Goal: Task Accomplishment & Management: Use online tool/utility

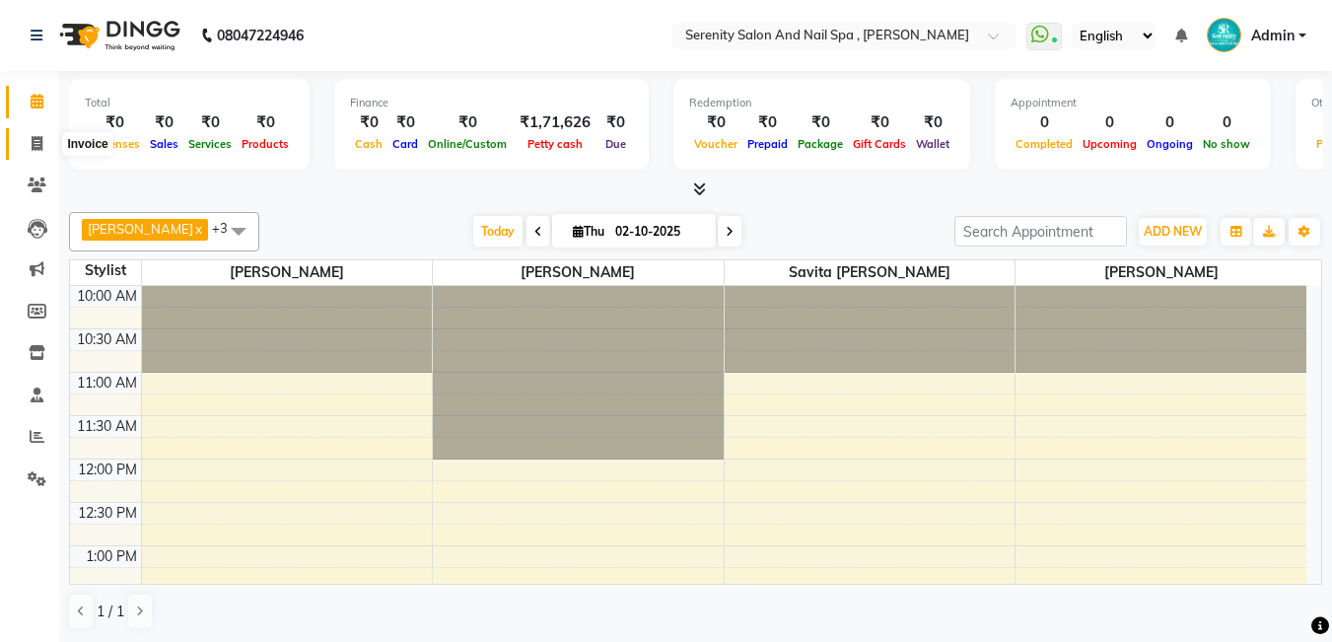
click at [42, 141] on icon at bounding box center [37, 143] width 11 height 15
select select "service"
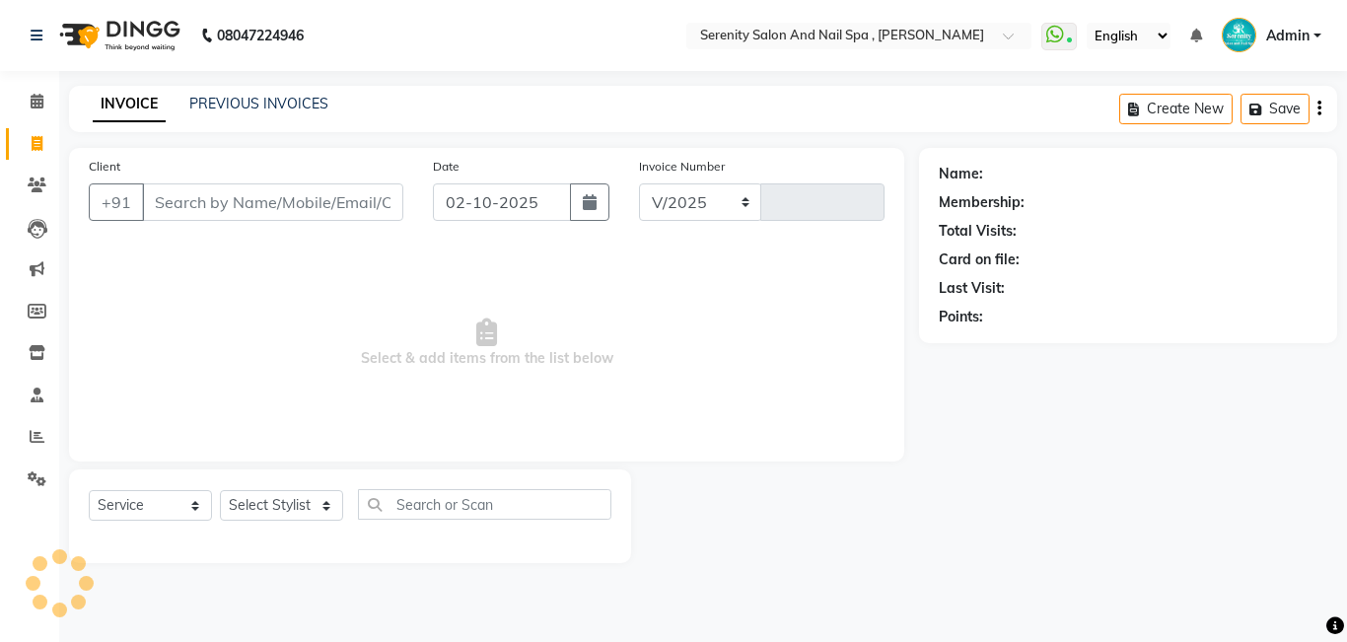
select select "433"
type input "0367"
click at [255, 199] on input "Client" at bounding box center [272, 201] width 261 height 37
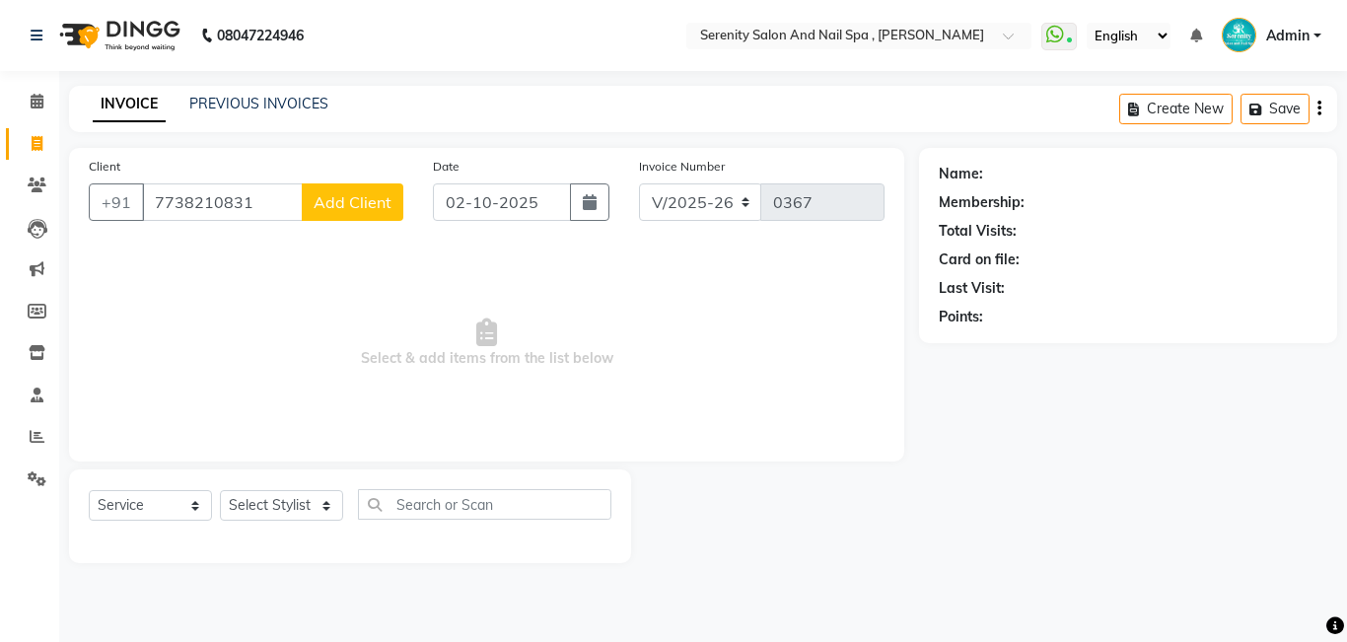
type input "7738210831"
click at [340, 204] on span "Add Client" at bounding box center [353, 202] width 78 height 20
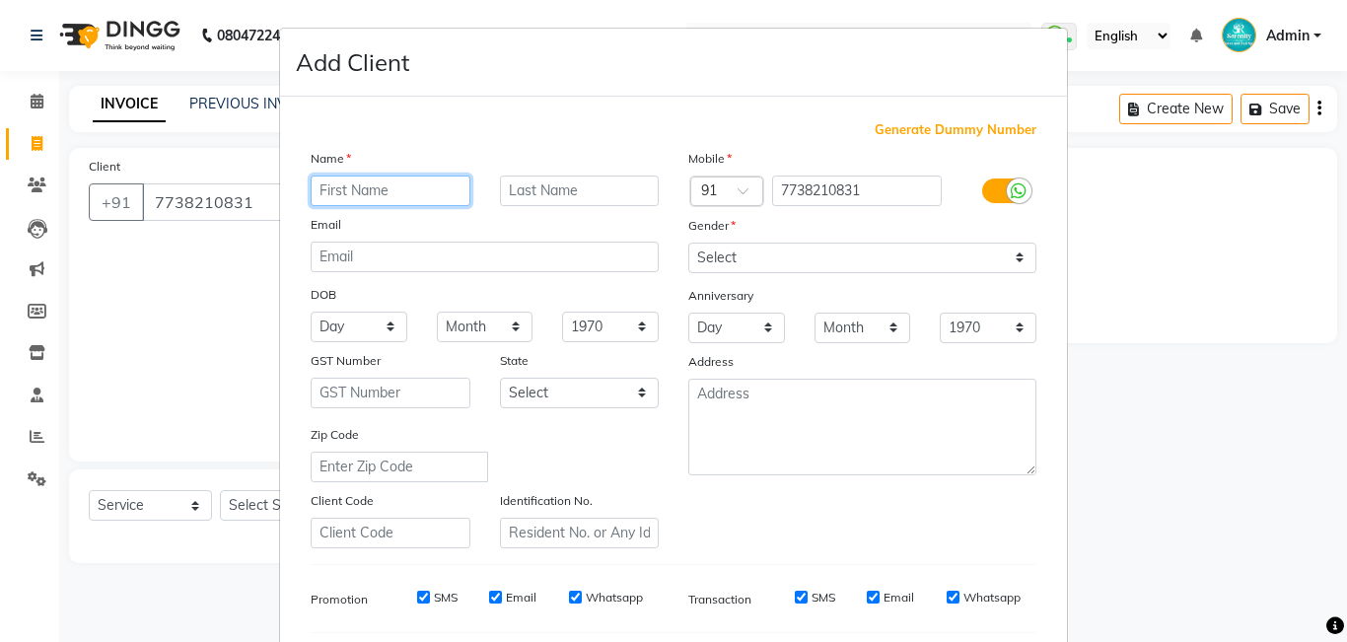
click at [379, 189] on input "text" at bounding box center [391, 191] width 160 height 31
type input "[PERSON_NAME]"
click at [628, 199] on input "text" at bounding box center [580, 191] width 160 height 31
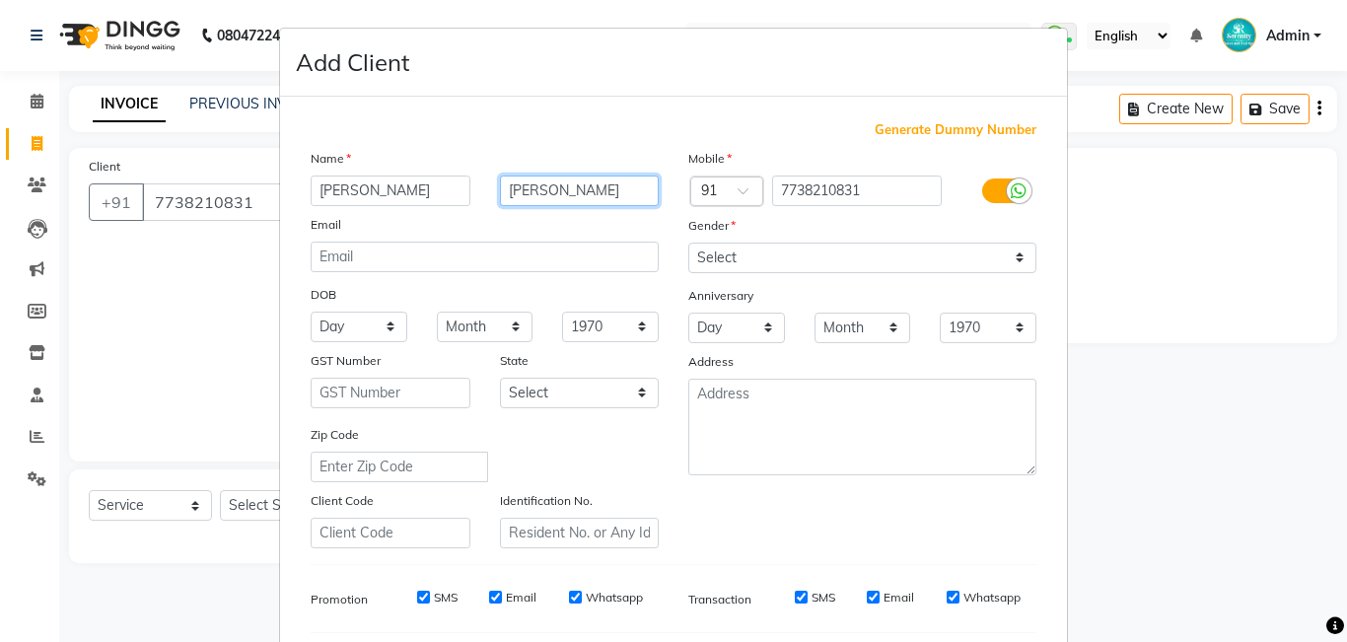
type input "[PERSON_NAME]"
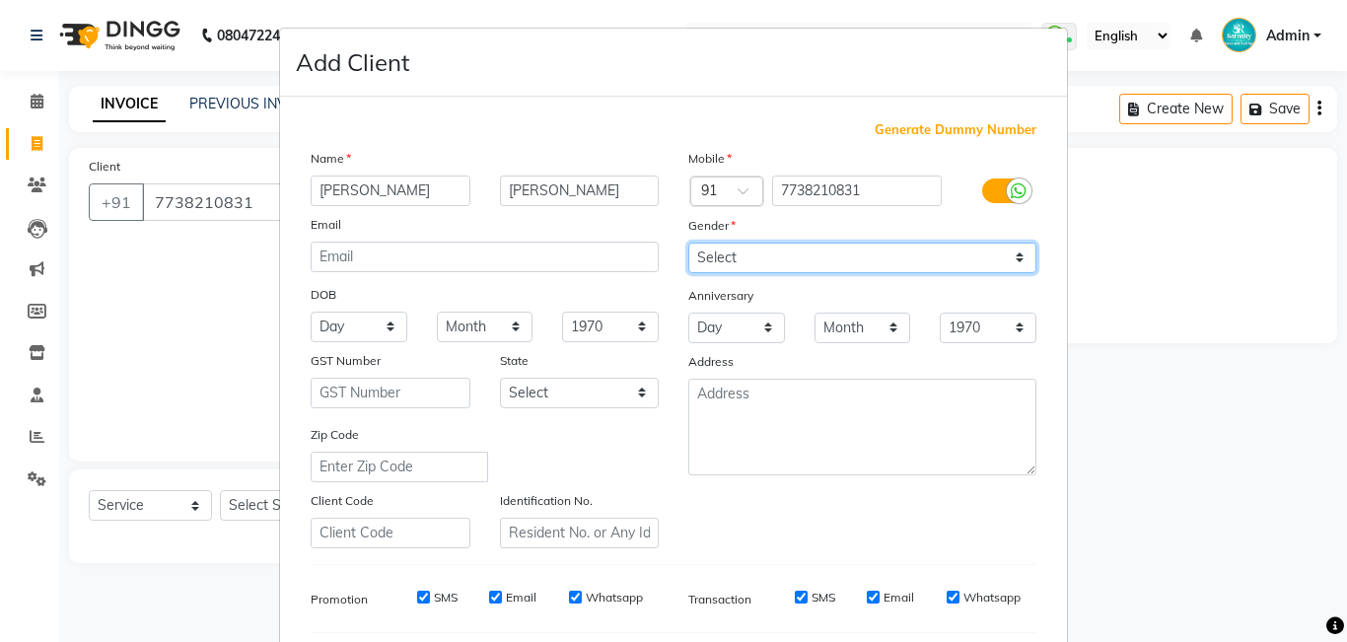
click at [1013, 252] on select "Select [DEMOGRAPHIC_DATA] [DEMOGRAPHIC_DATA] Other Prefer Not To Say" at bounding box center [862, 258] width 348 height 31
select select "[DEMOGRAPHIC_DATA]"
click at [688, 243] on select "Select [DEMOGRAPHIC_DATA] [DEMOGRAPHIC_DATA] Other Prefer Not To Say" at bounding box center [862, 258] width 348 height 31
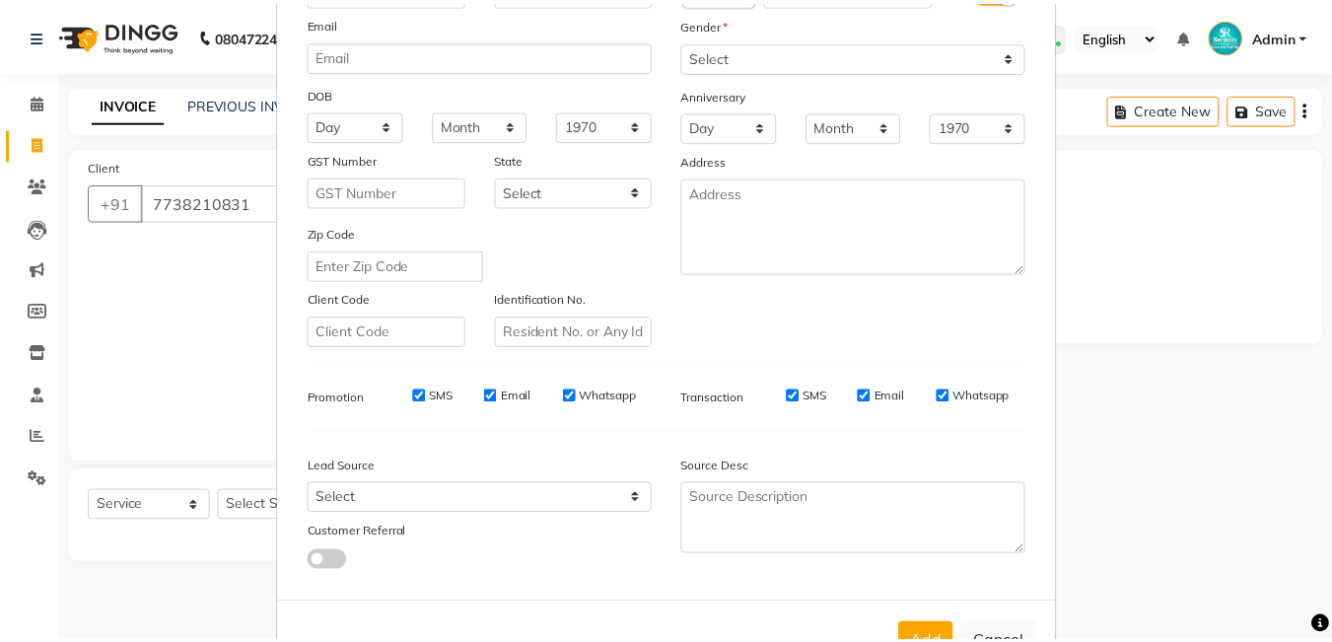
scroll to position [240, 0]
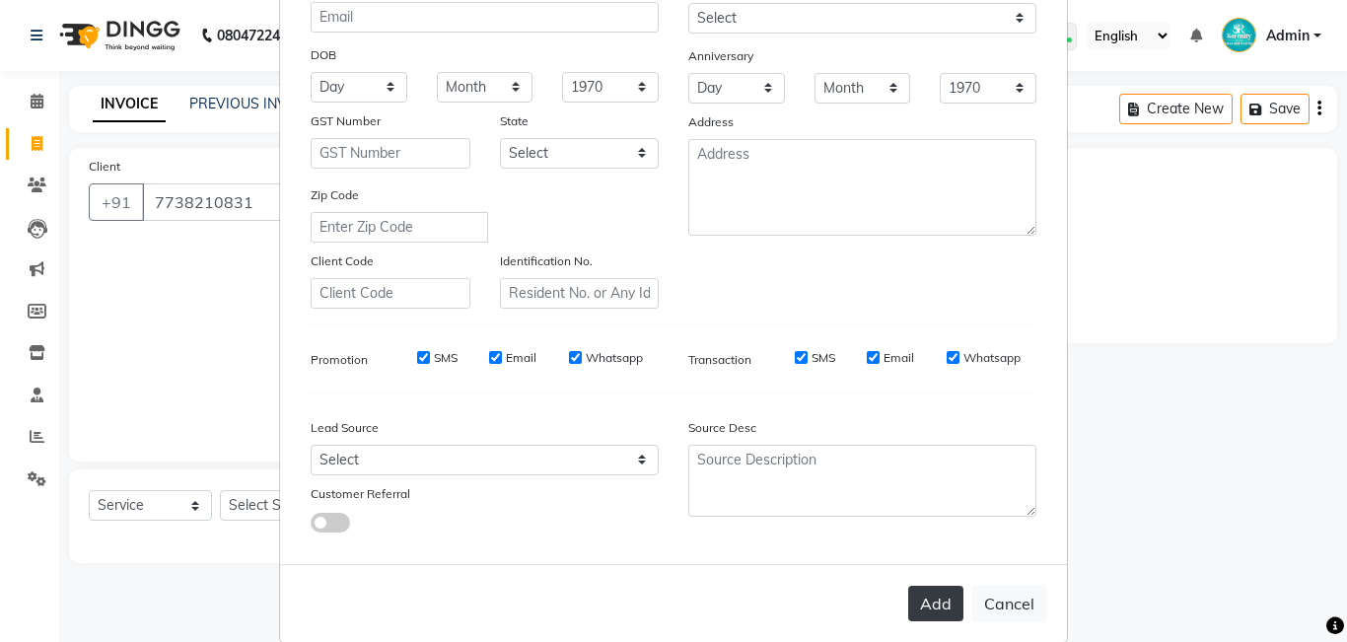
click at [917, 605] on button "Add" at bounding box center [935, 603] width 55 height 35
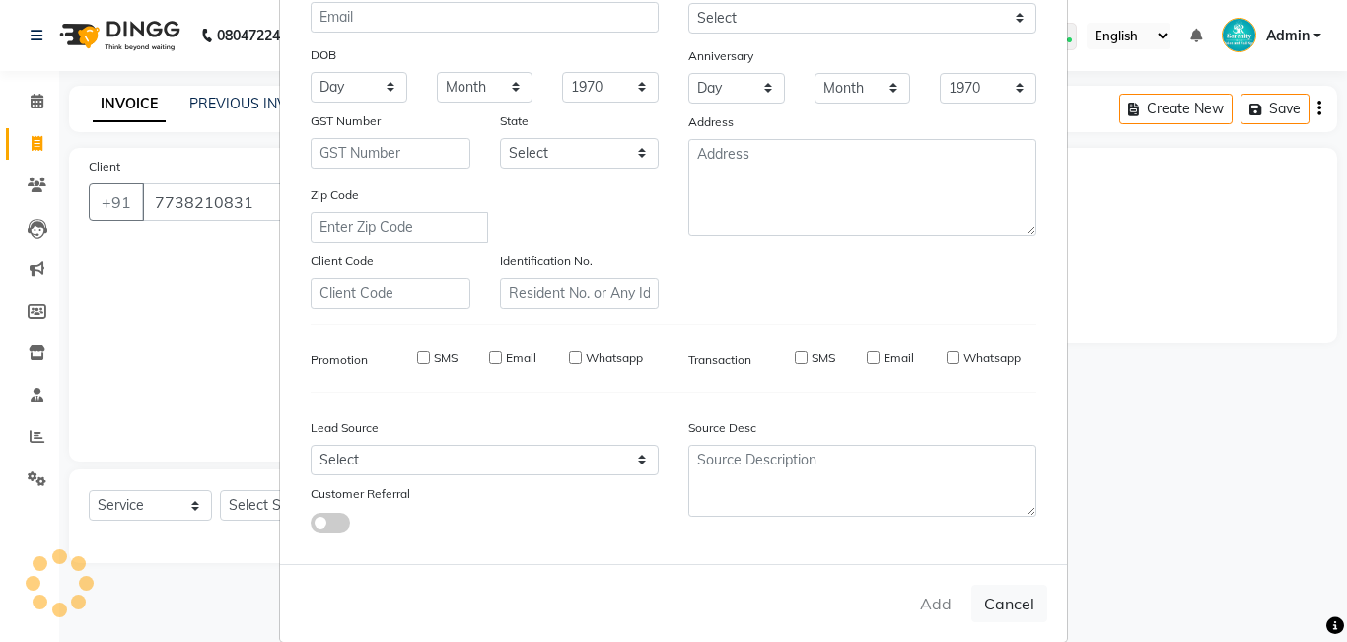
select select
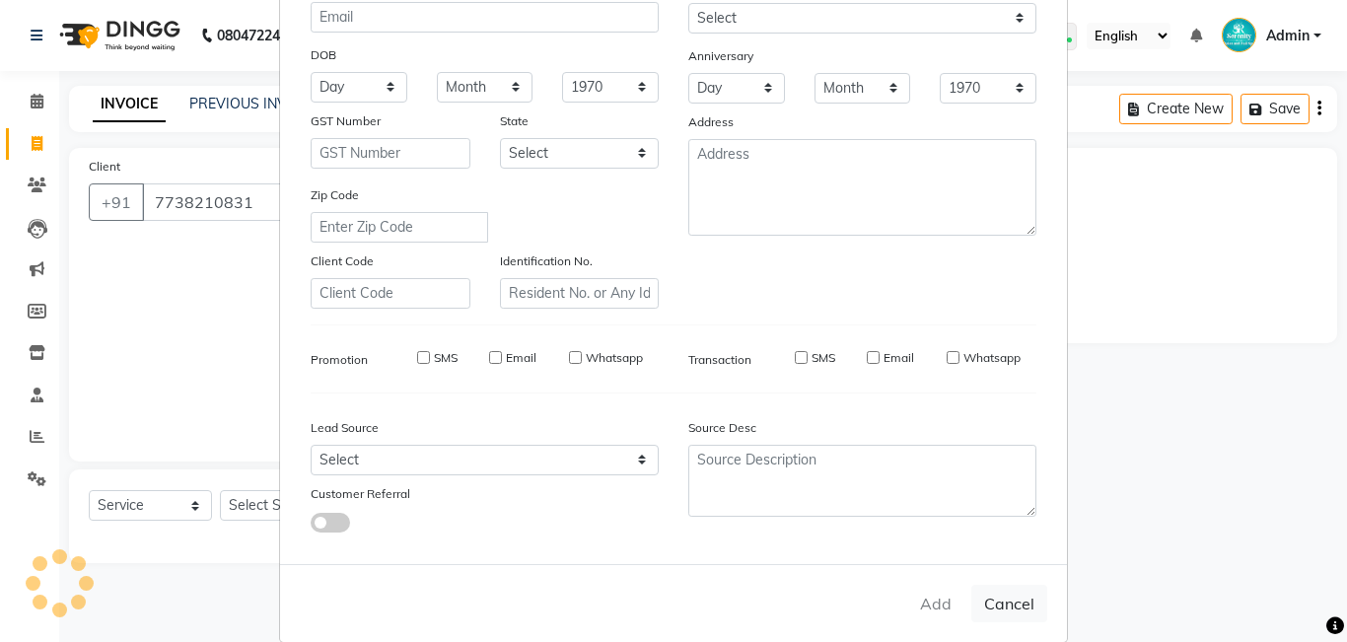
select select
checkbox input "false"
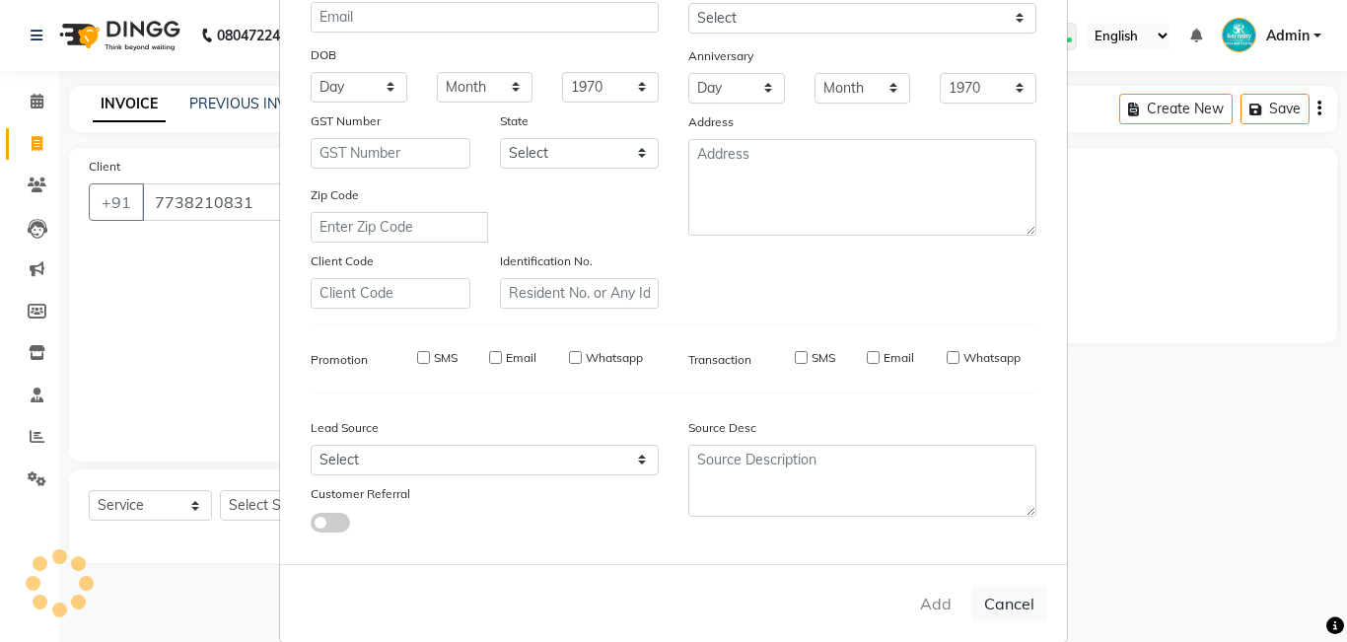
checkbox input "false"
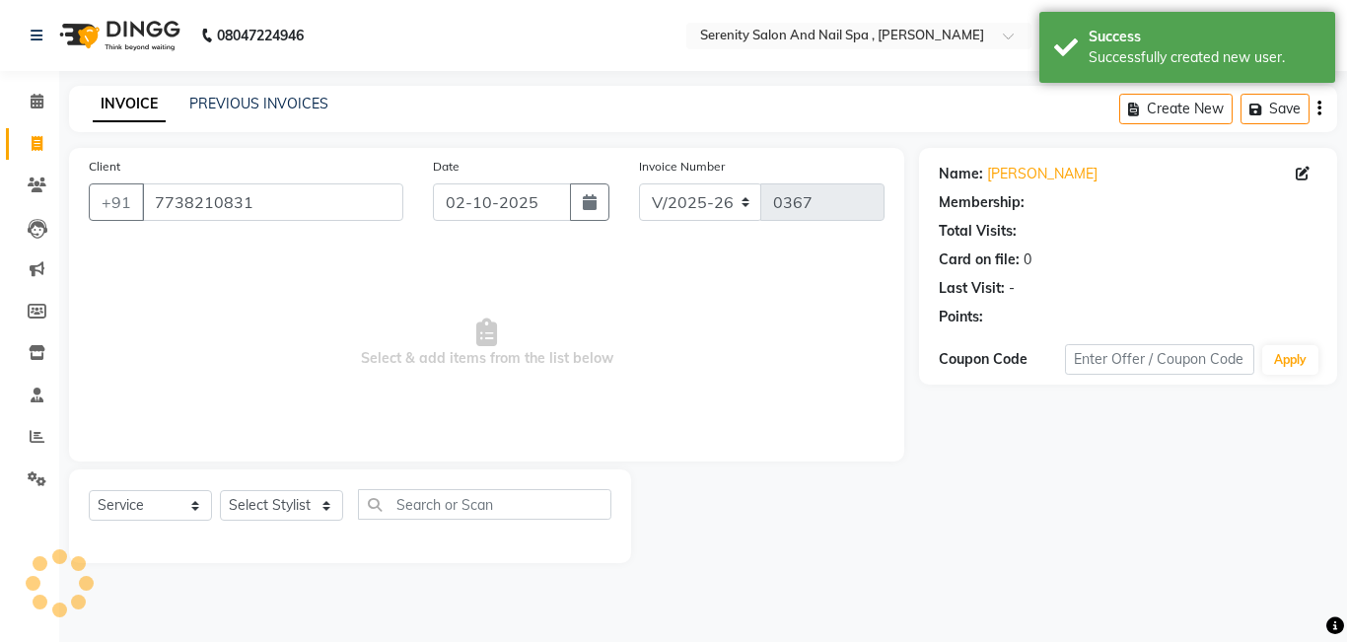
select select "1: Object"
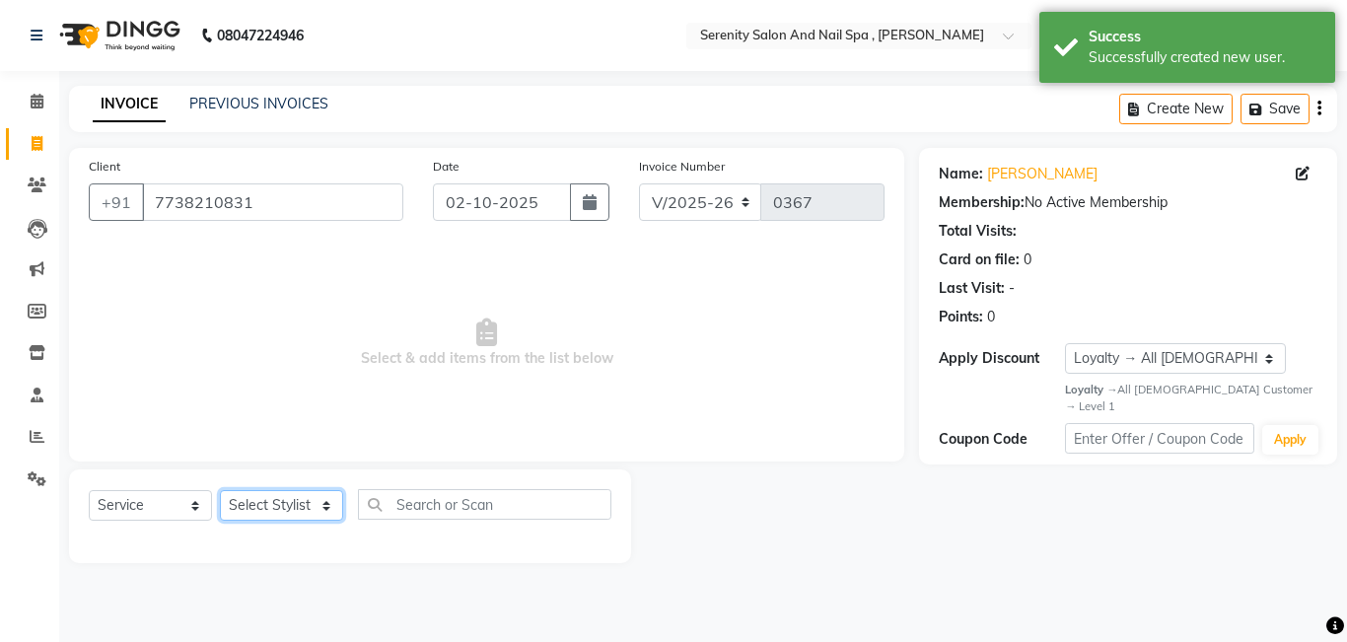
click at [323, 503] on select "Select Stylist Poonam [PERSON_NAME] Savita [PERSON_NAME] [PERSON_NAME] [PERSON_…" at bounding box center [281, 505] width 123 height 31
select select "89716"
click at [220, 490] on select "Select Stylist Poonam [PERSON_NAME] Savita [PERSON_NAME] [PERSON_NAME] [PERSON_…" at bounding box center [281, 505] width 123 height 31
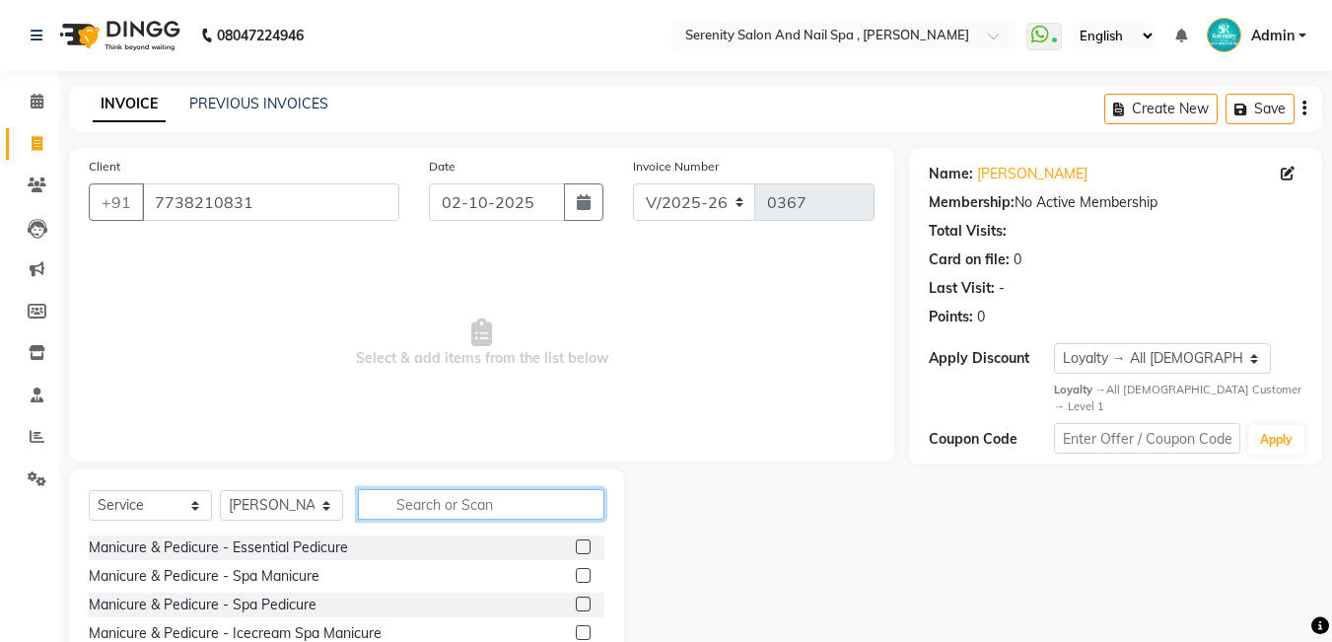
click at [439, 503] on input "text" at bounding box center [481, 504] width 247 height 31
type input "pedicure"
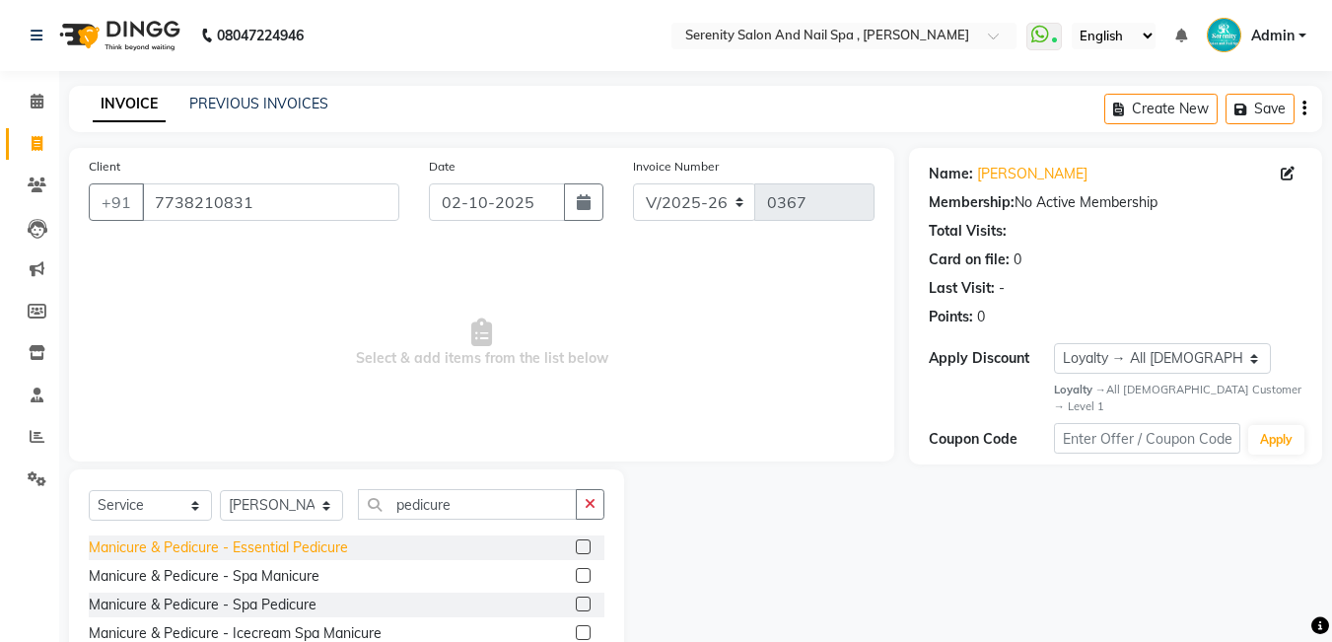
click at [317, 539] on div "Manicure & Pedicure - Essential Pedicure" at bounding box center [218, 547] width 259 height 21
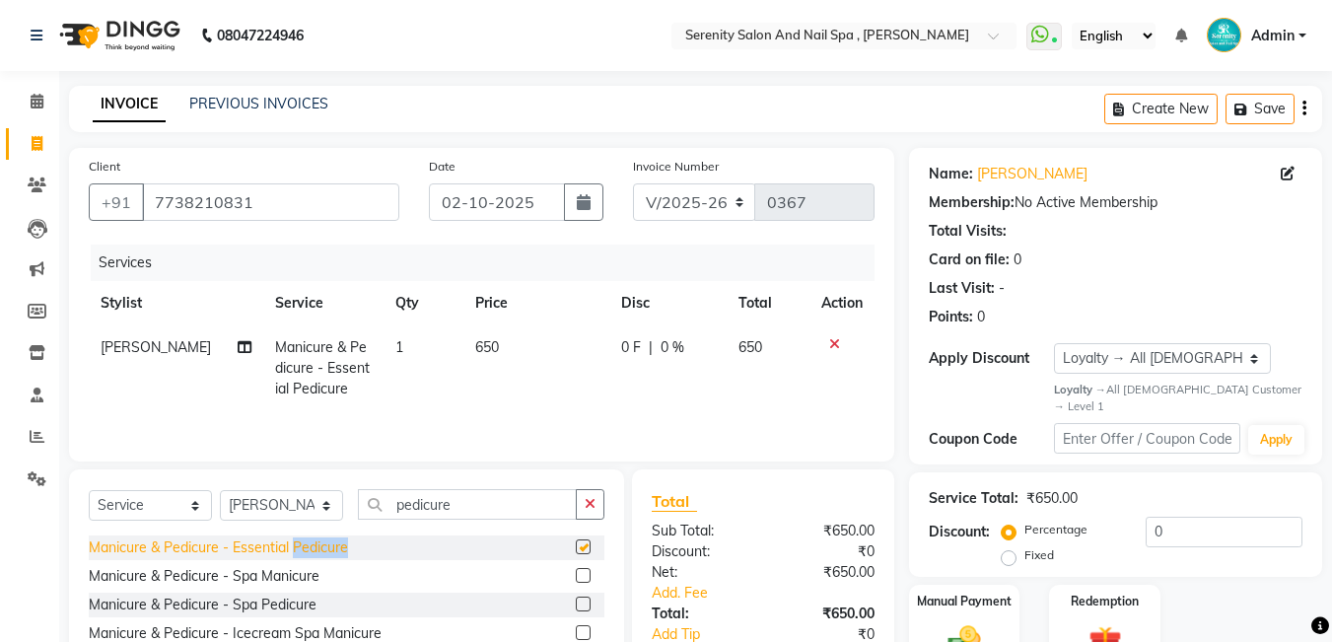
click at [317, 539] on div "Manicure & Pedicure - Essential Pedicure" at bounding box center [218, 547] width 259 height 21
checkbox input "false"
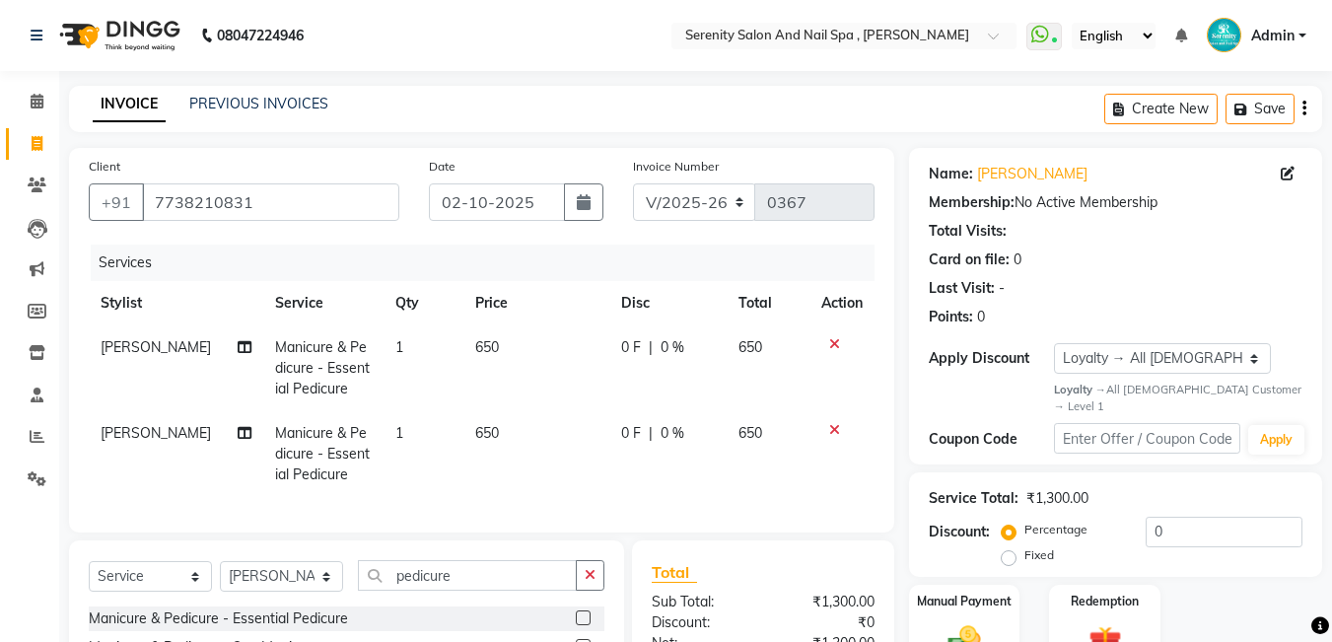
click at [831, 430] on icon at bounding box center [834, 430] width 11 height 14
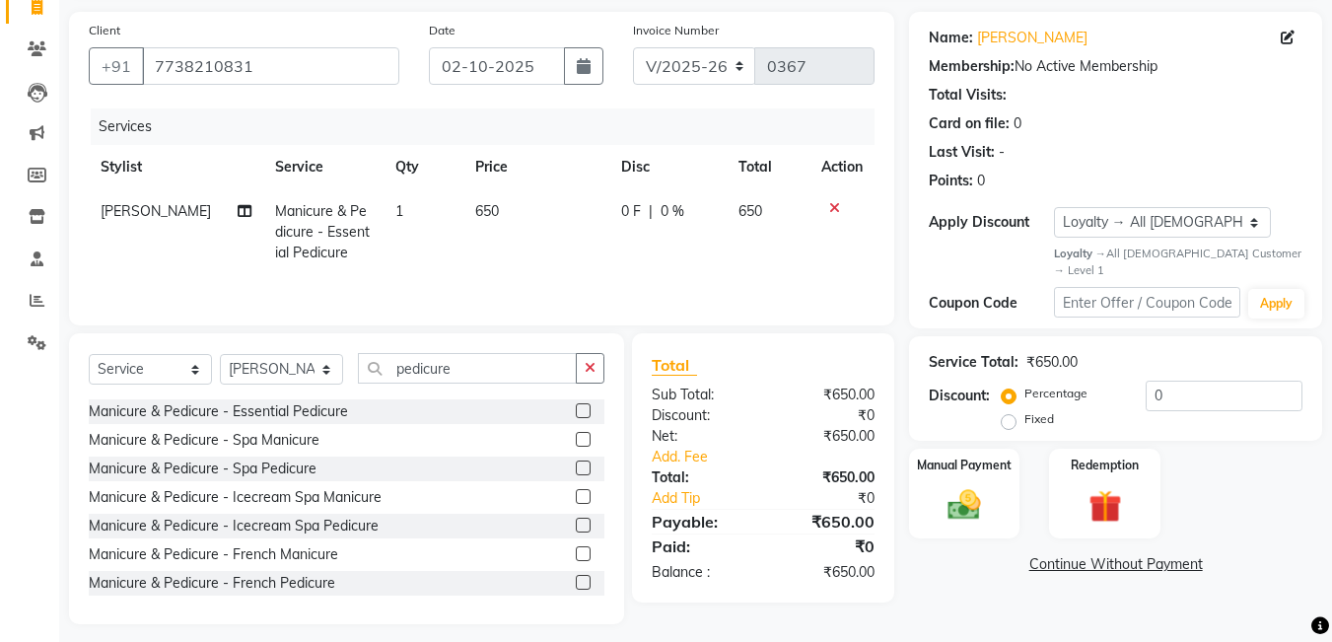
scroll to position [148, 0]
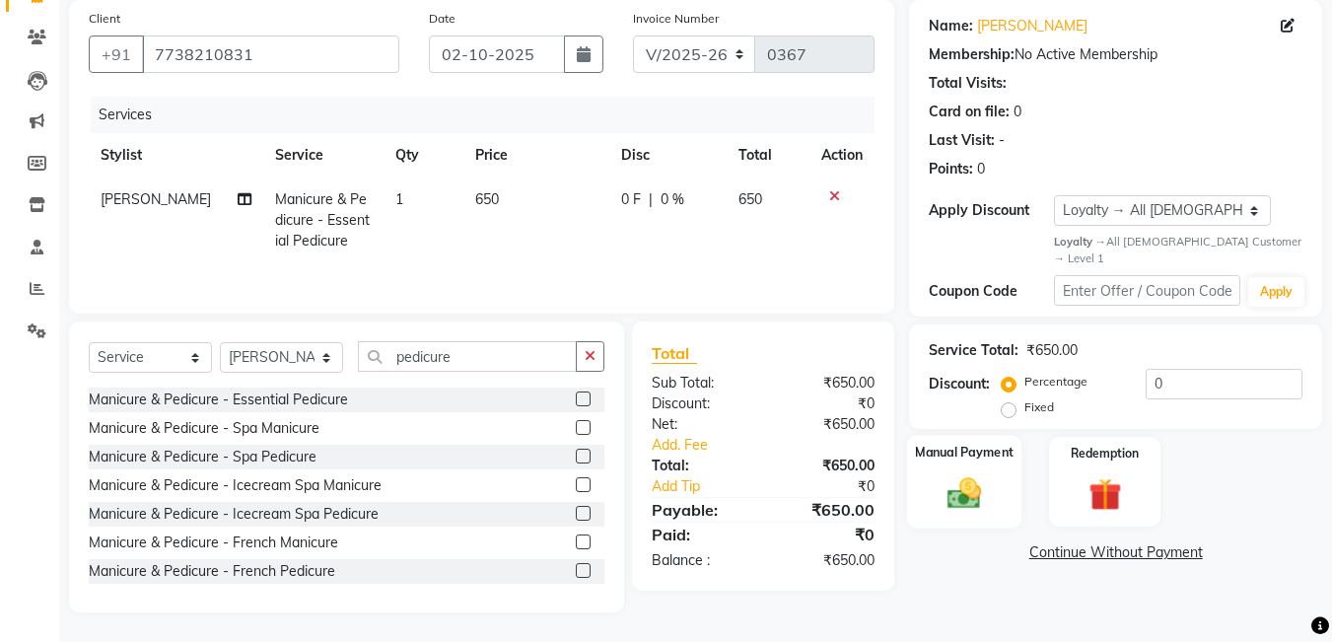
click at [1003, 490] on div "Manual Payment" at bounding box center [964, 482] width 115 height 94
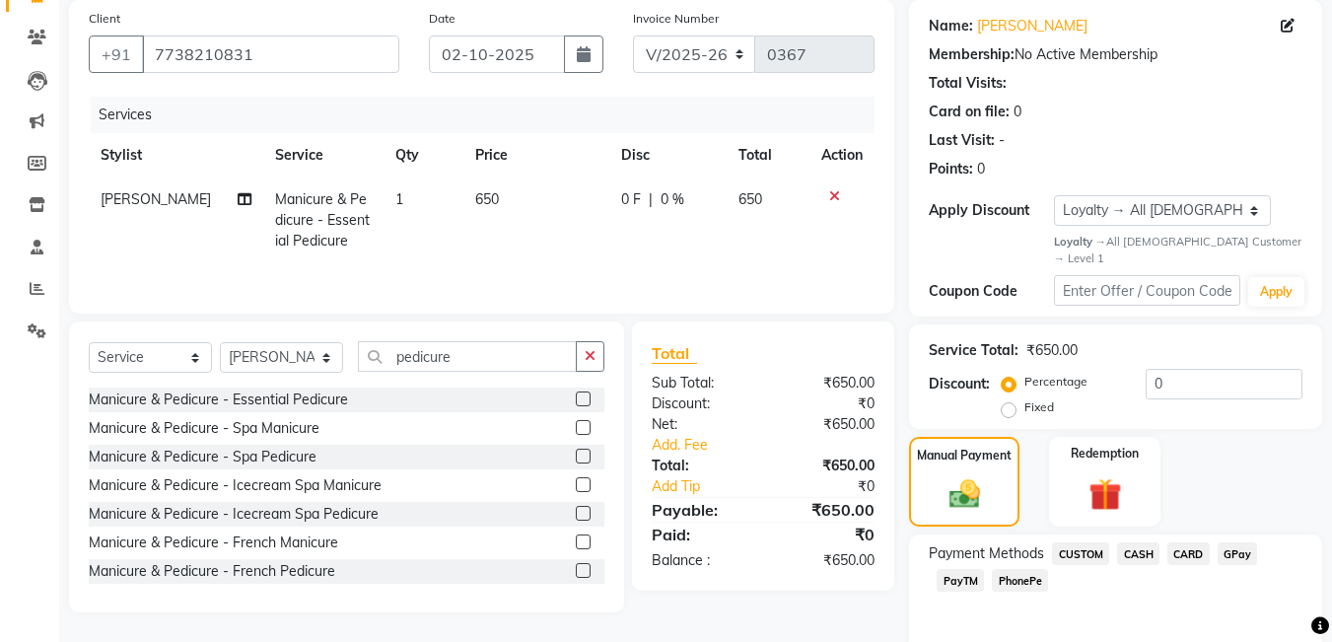
click at [1149, 542] on span "CASH" at bounding box center [1138, 553] width 42 height 23
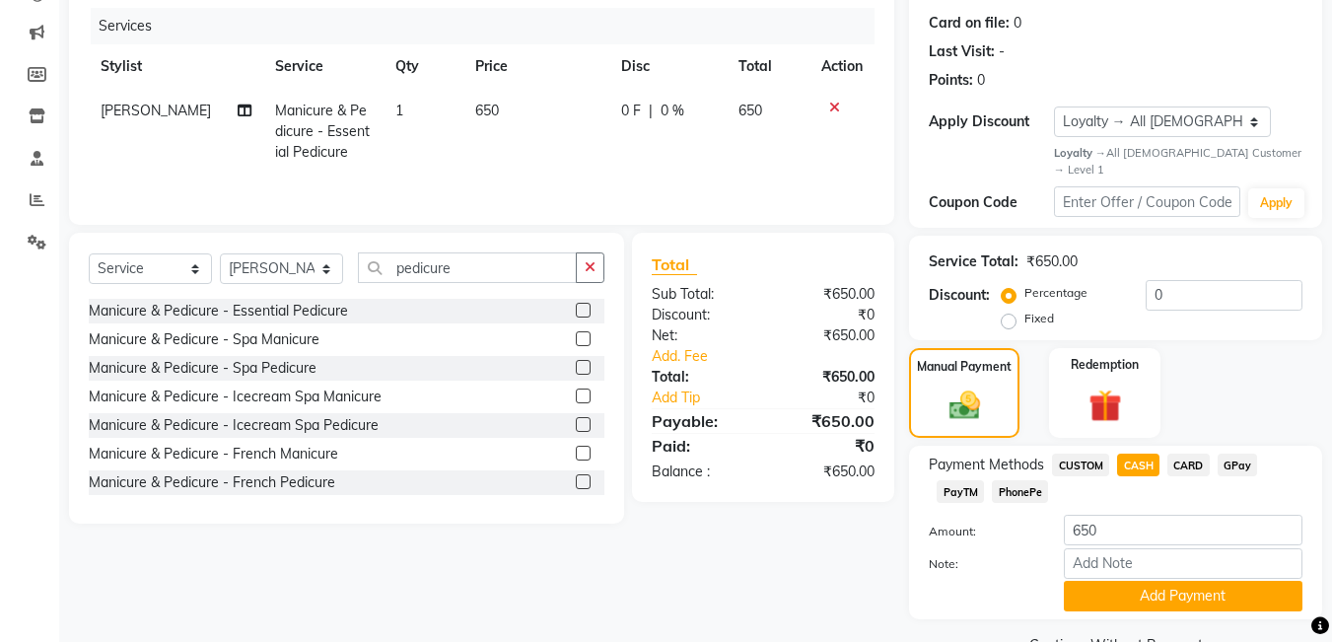
scroll to position [268, 0]
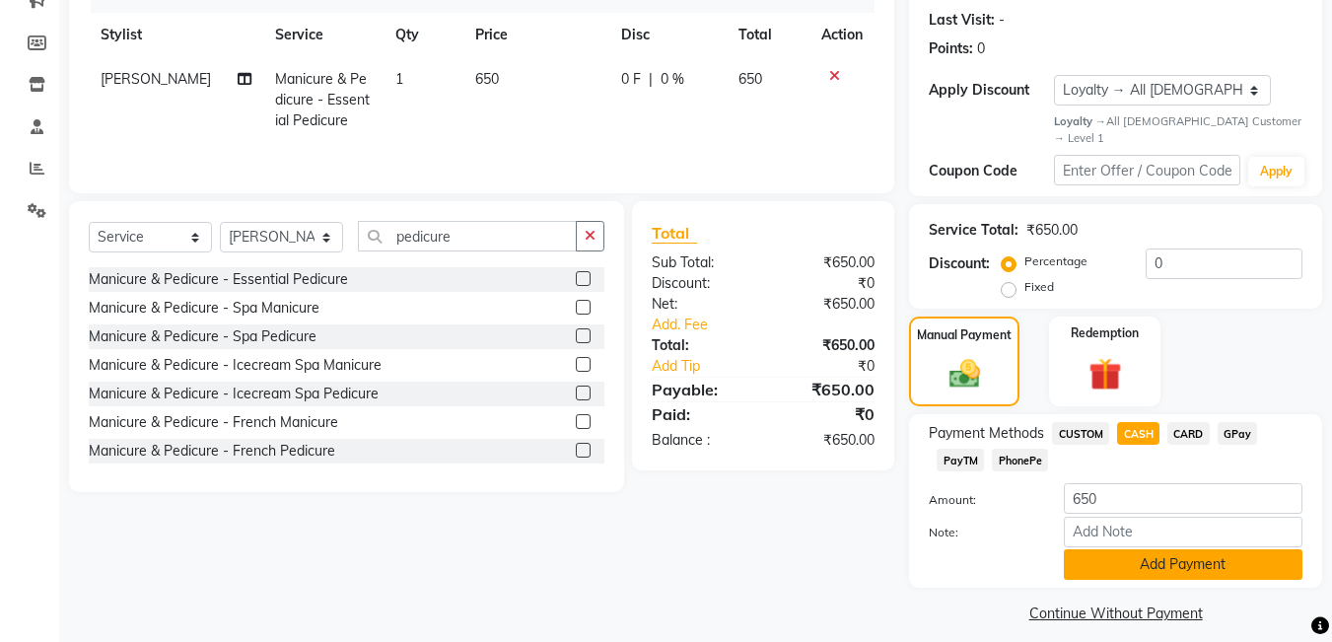
click at [1199, 549] on button "Add Payment" at bounding box center [1183, 564] width 239 height 31
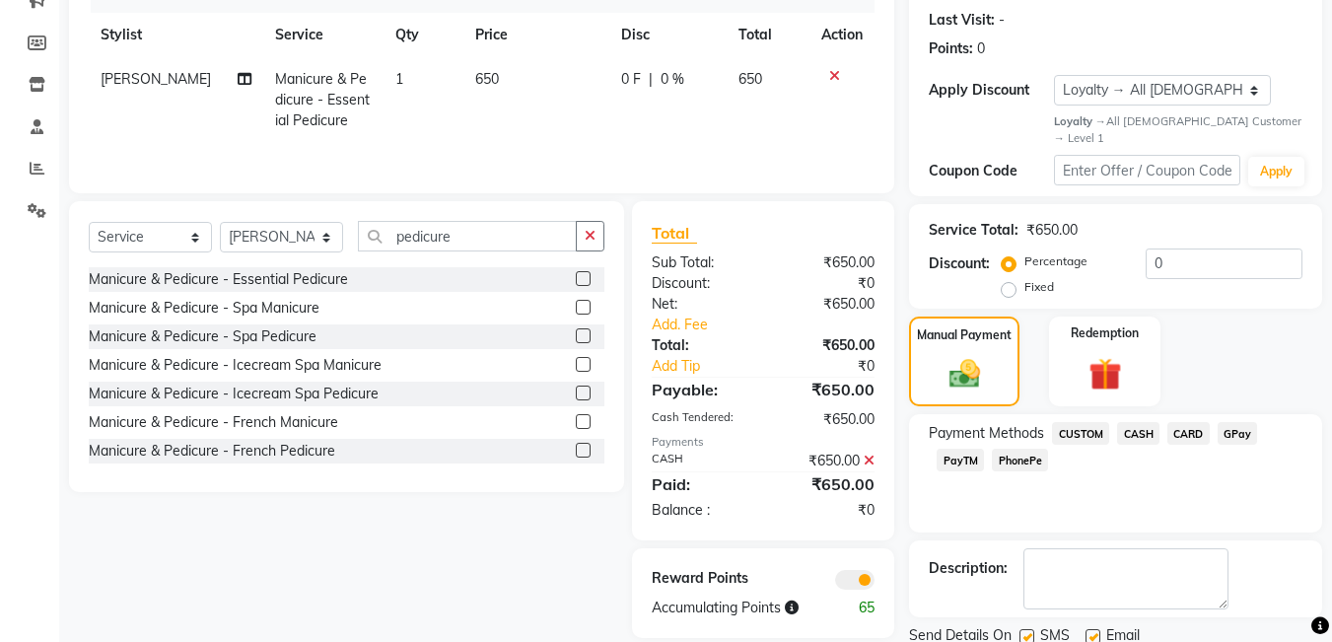
click at [1199, 548] on textarea at bounding box center [1126, 578] width 205 height 61
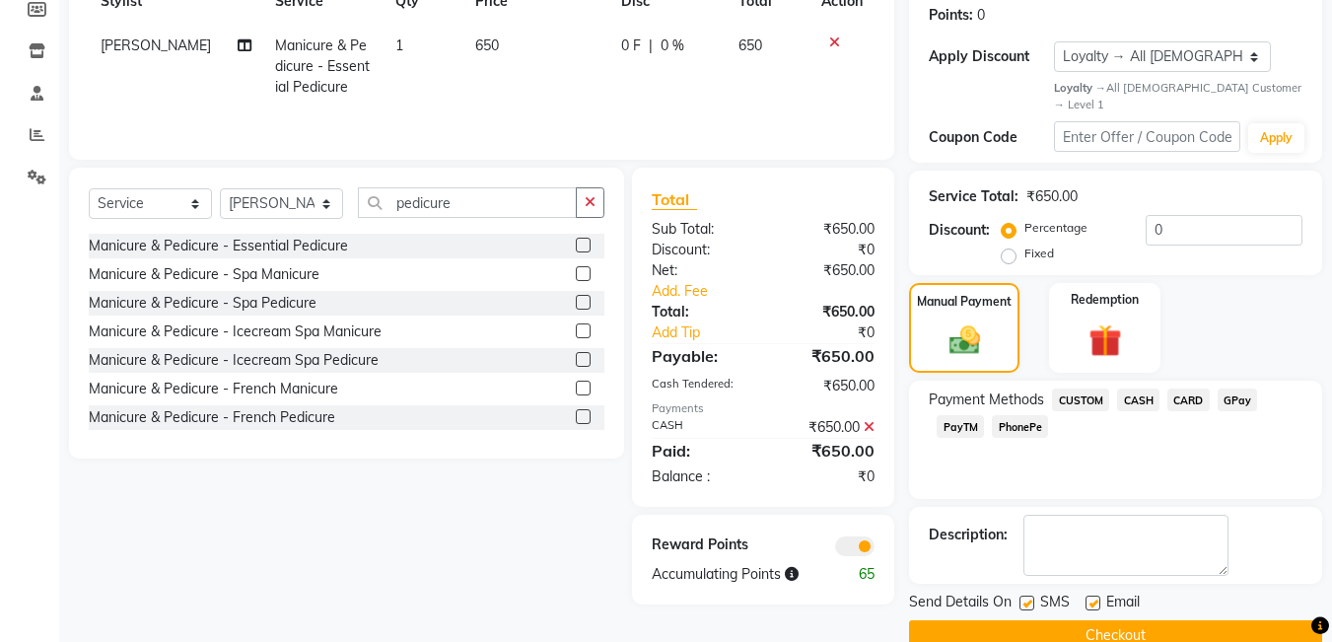
scroll to position [324, 0]
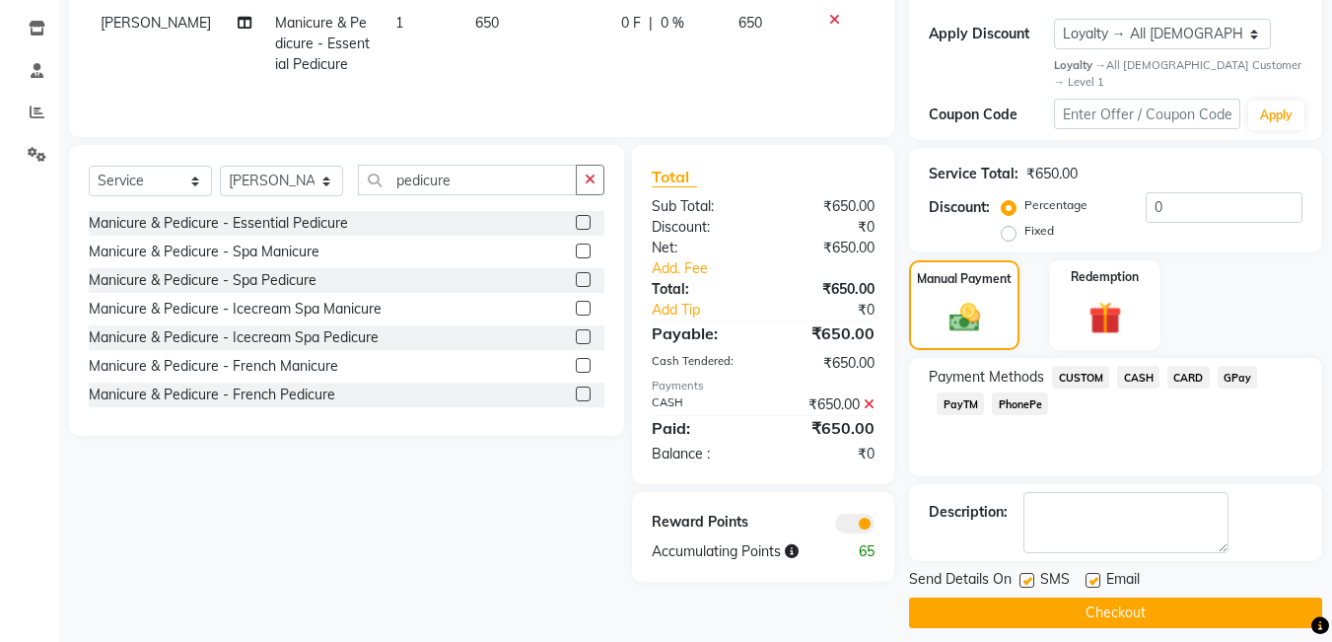
click at [1117, 605] on button "Checkout" at bounding box center [1115, 613] width 413 height 31
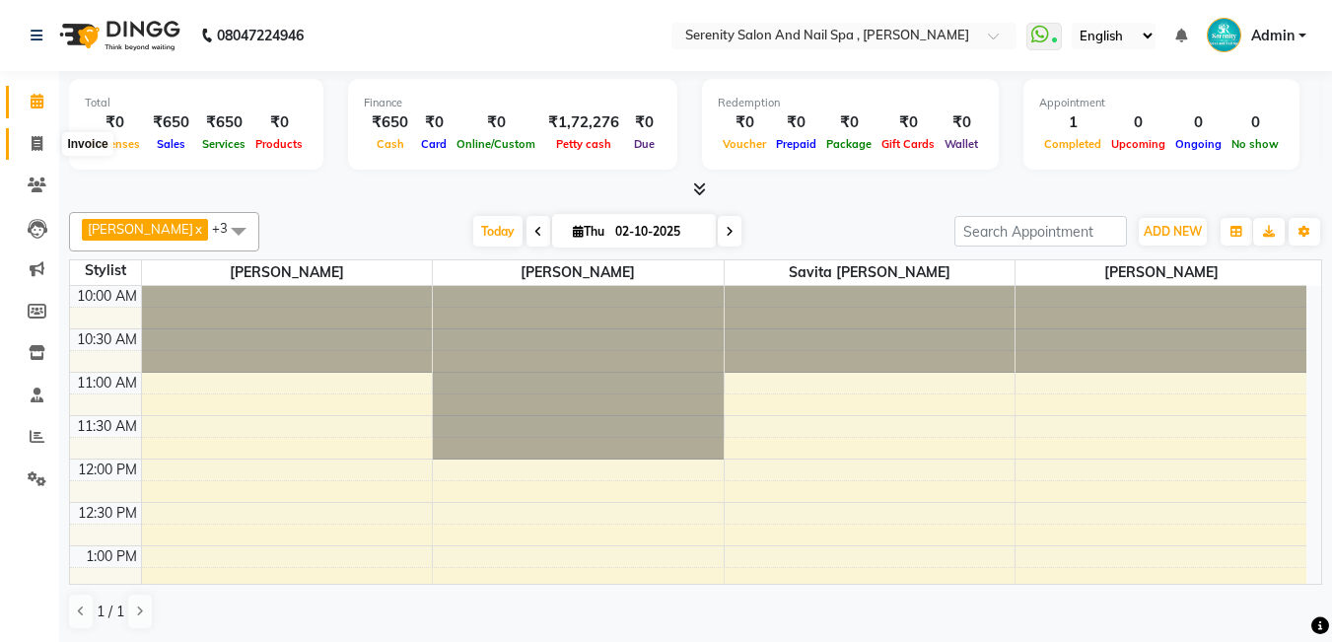
click at [44, 151] on span at bounding box center [37, 144] width 35 height 23
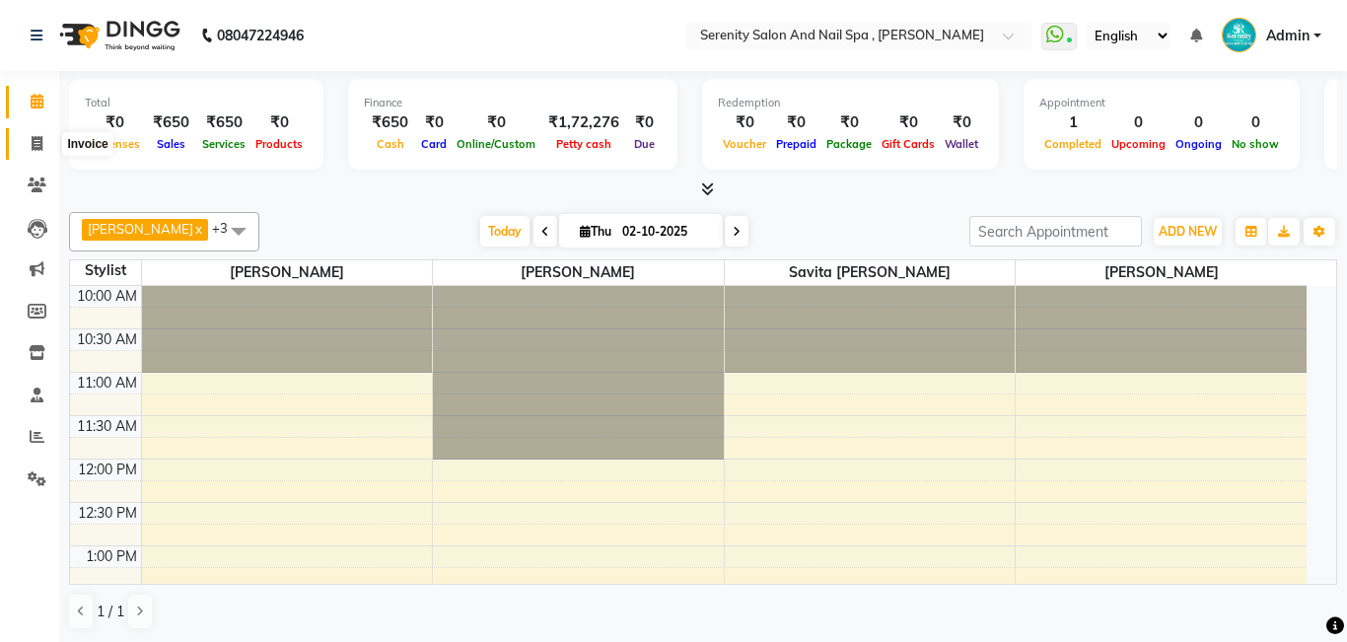
select select "433"
select select "service"
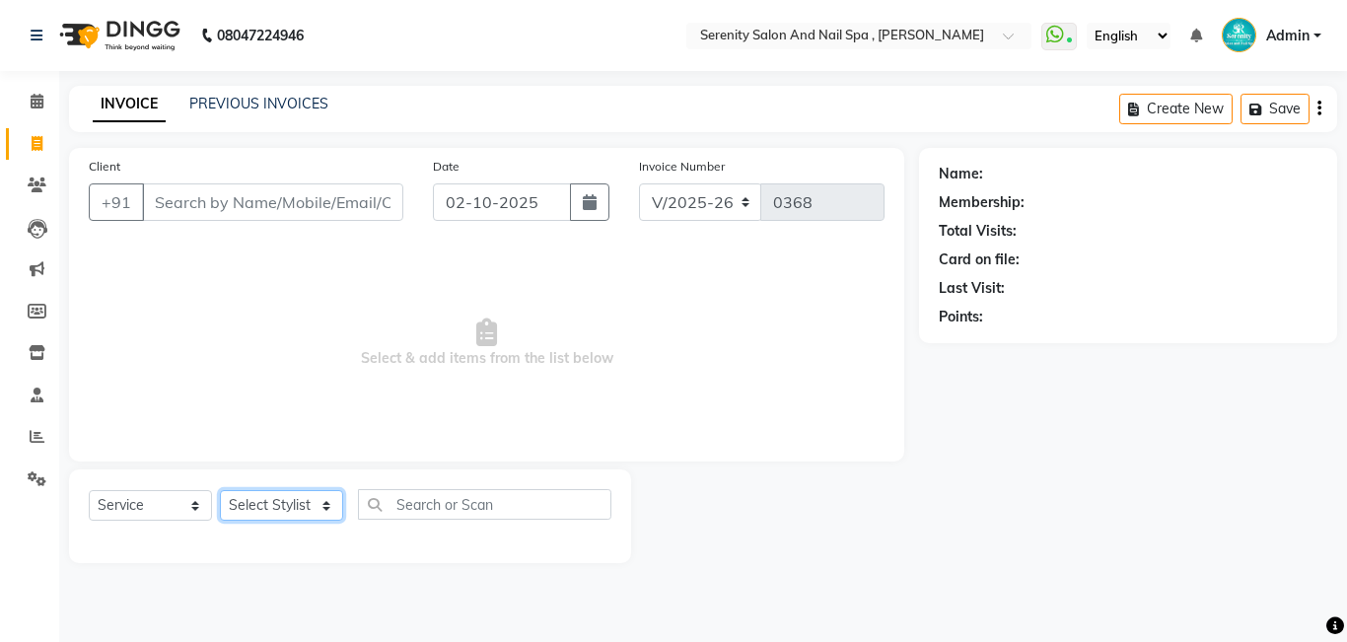
click at [319, 510] on select "Select Stylist Poonam [PERSON_NAME] Savita [PERSON_NAME] [PERSON_NAME] [PERSON_…" at bounding box center [281, 505] width 123 height 31
